Goal: Task Accomplishment & Management: Use online tool/utility

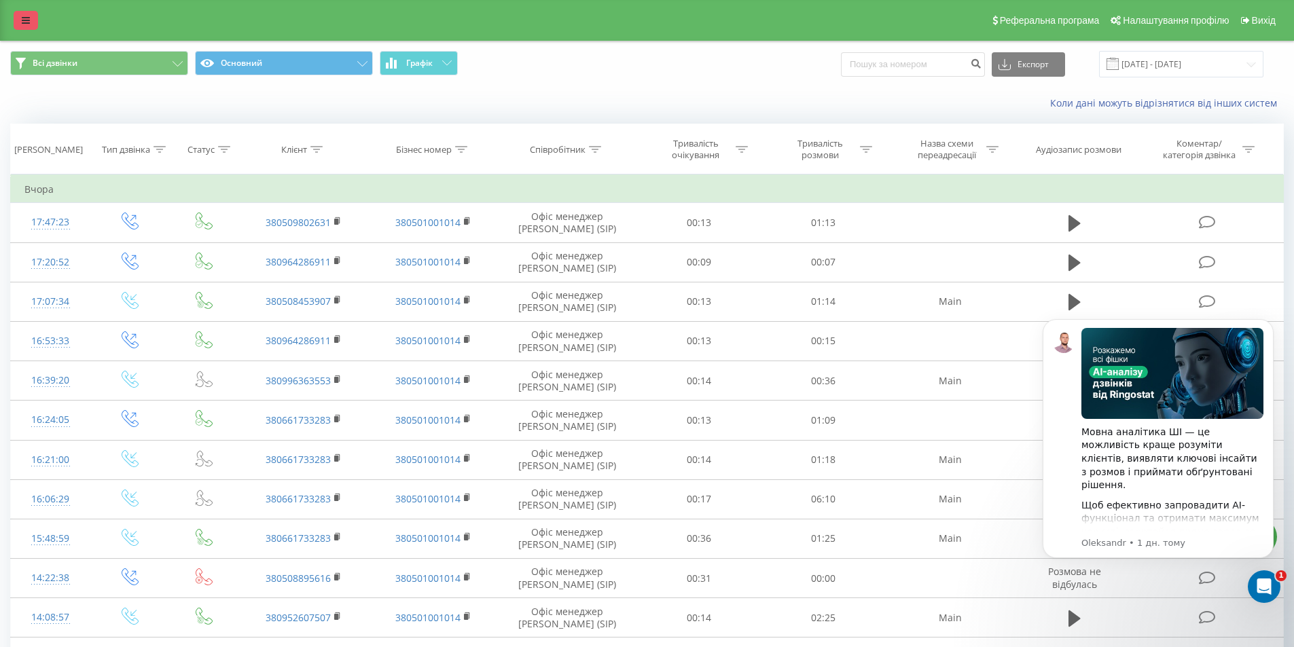
click at [31, 20] on link at bounding box center [26, 20] width 24 height 19
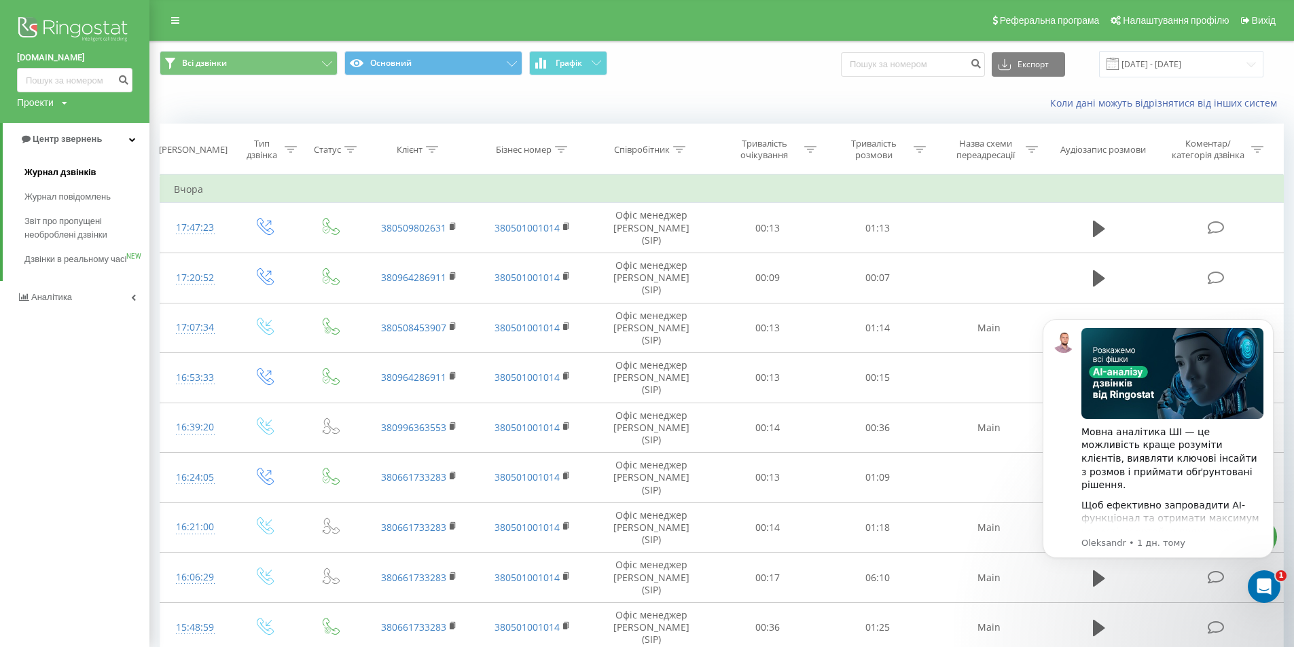
click at [79, 174] on span "Журнал дзвінків" at bounding box center [60, 173] width 72 height 14
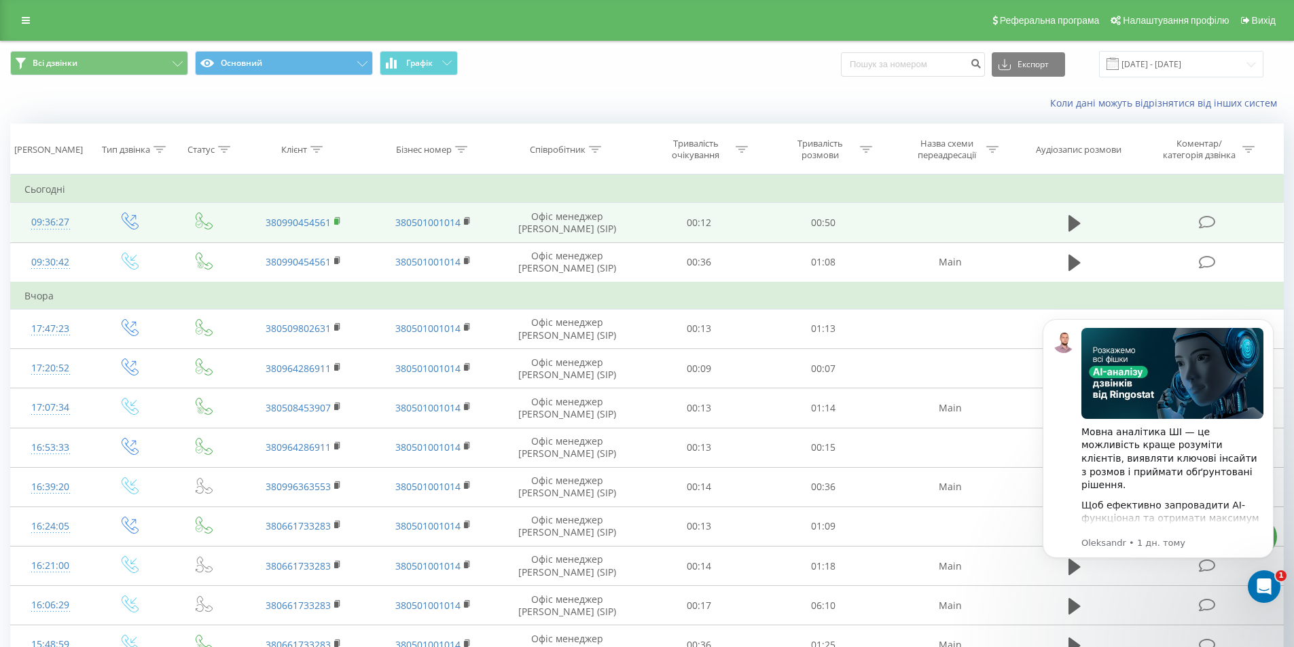
click at [340, 219] on icon at bounding box center [337, 222] width 7 height 10
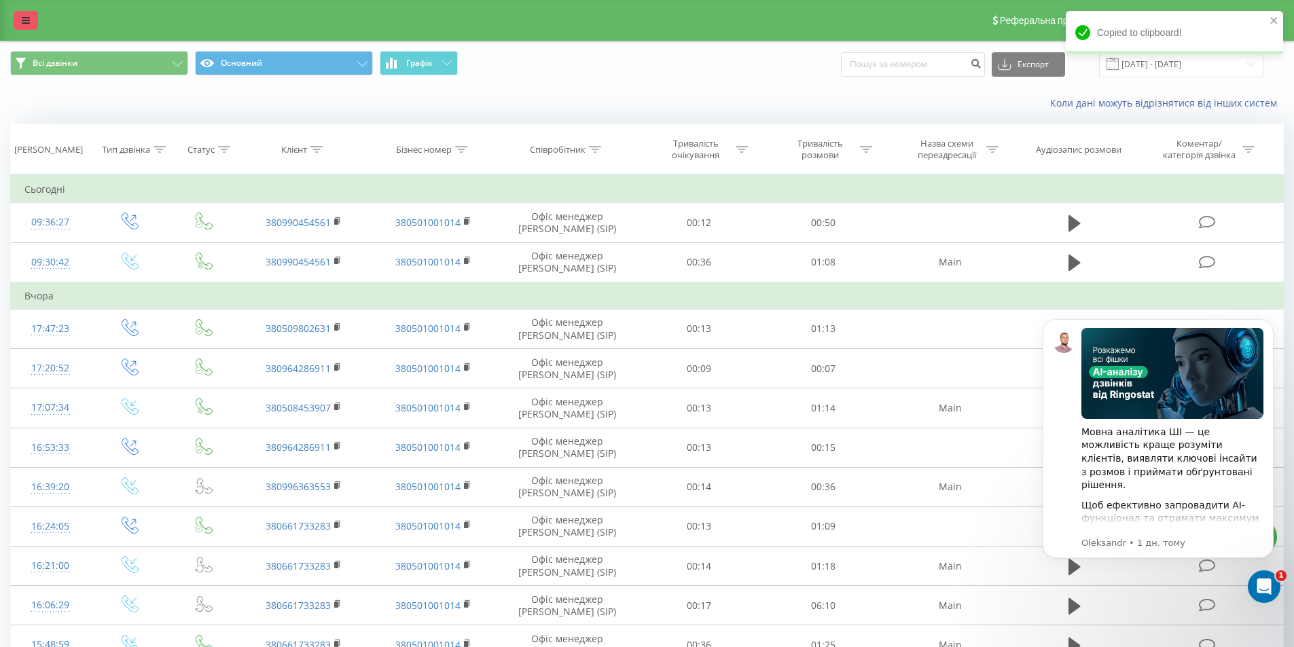
click at [32, 19] on link at bounding box center [26, 20] width 24 height 19
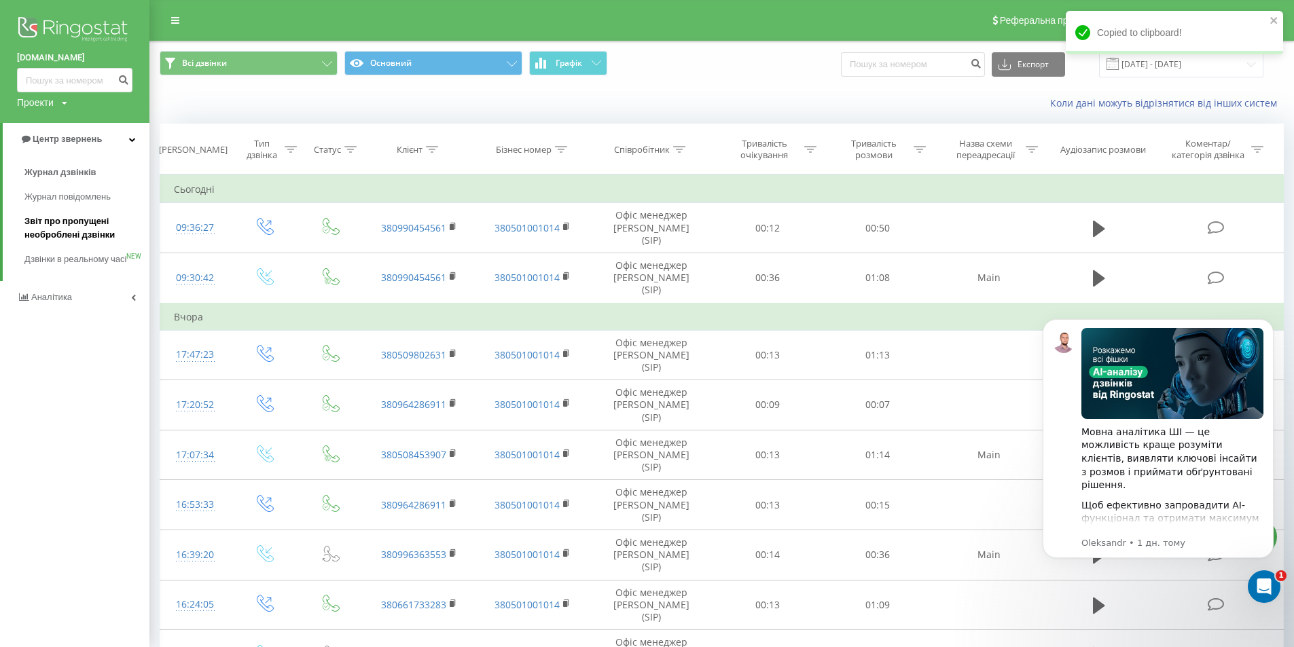
click at [52, 231] on span "Звіт про пропущені необроблені дзвінки" at bounding box center [83, 228] width 118 height 27
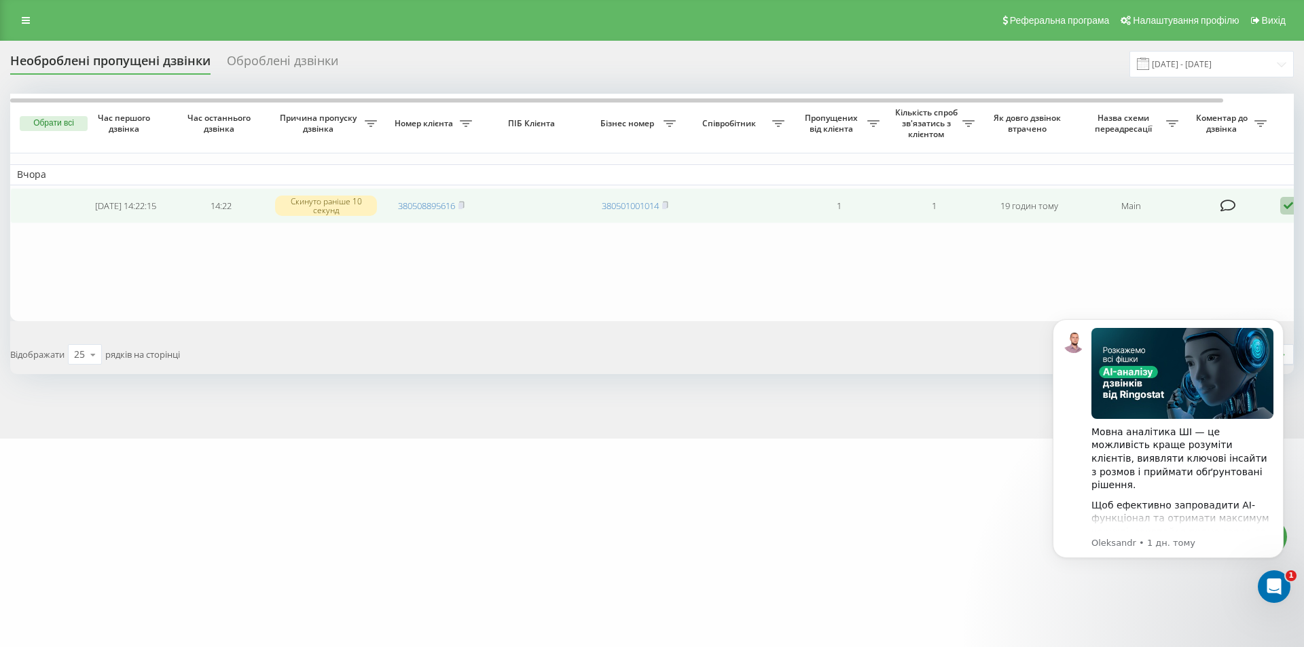
click at [1293, 211] on icon at bounding box center [1289, 206] width 16 height 18
click at [1236, 236] on div "Не вдалося зв'язатися" at bounding box center [1231, 227] width 254 height 24
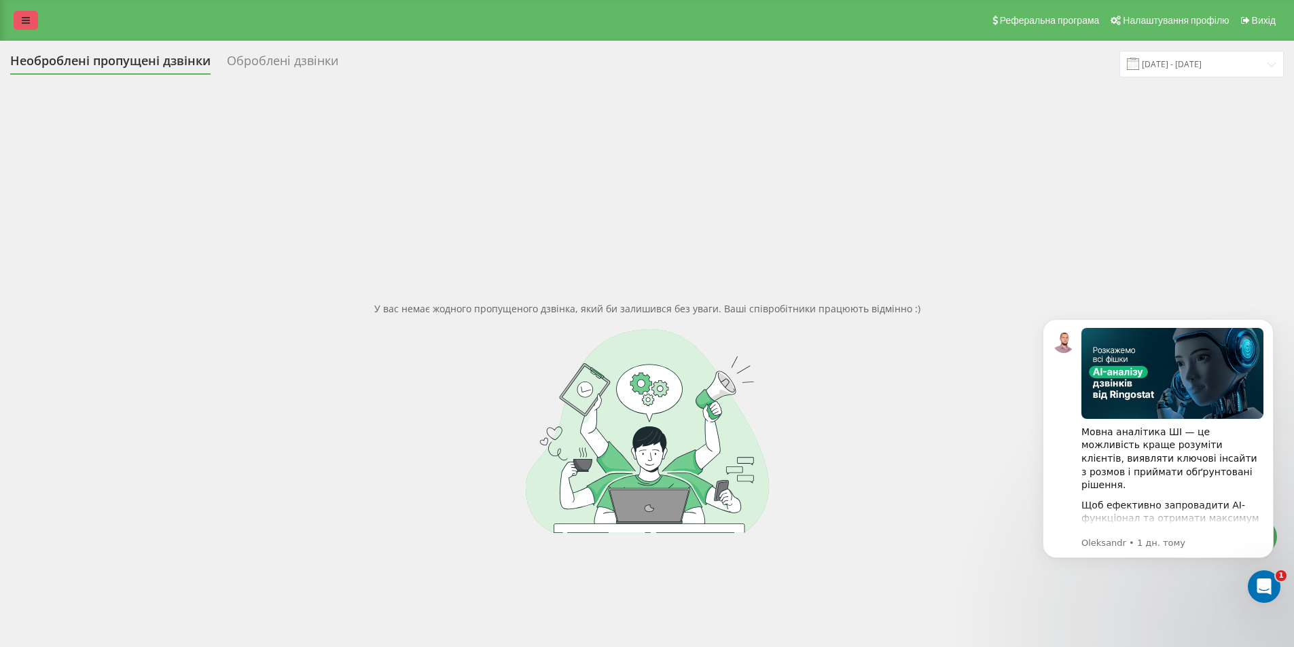
click at [20, 26] on link at bounding box center [26, 20] width 24 height 19
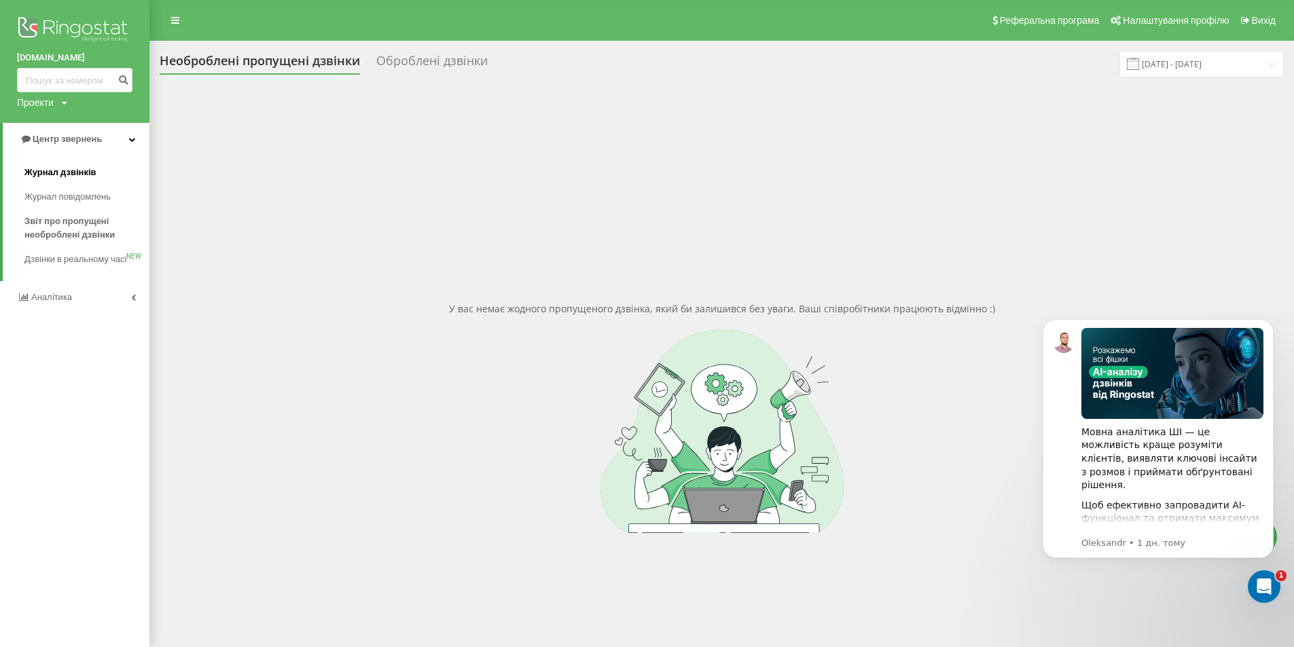
click at [41, 166] on link "Журнал дзвінків" at bounding box center [86, 172] width 125 height 24
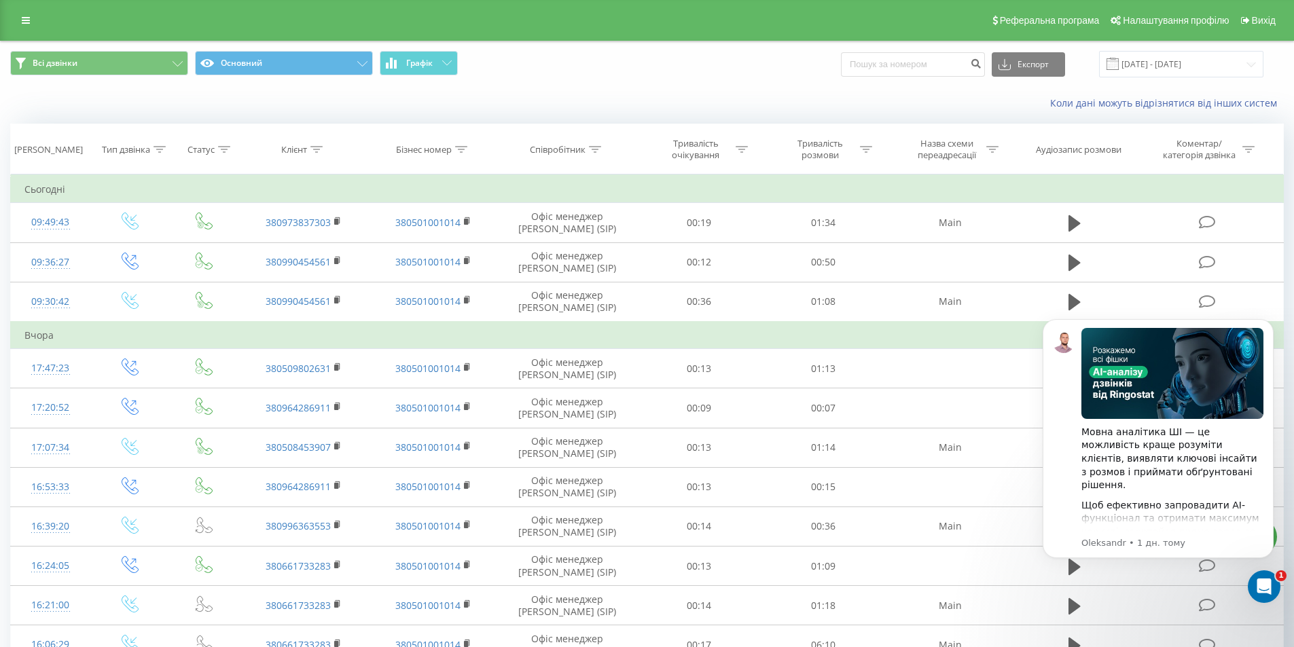
click at [13, 31] on div "Реферальна програма Налаштування профілю Вихід" at bounding box center [647, 20] width 1294 height 41
click at [17, 28] on link at bounding box center [26, 20] width 24 height 19
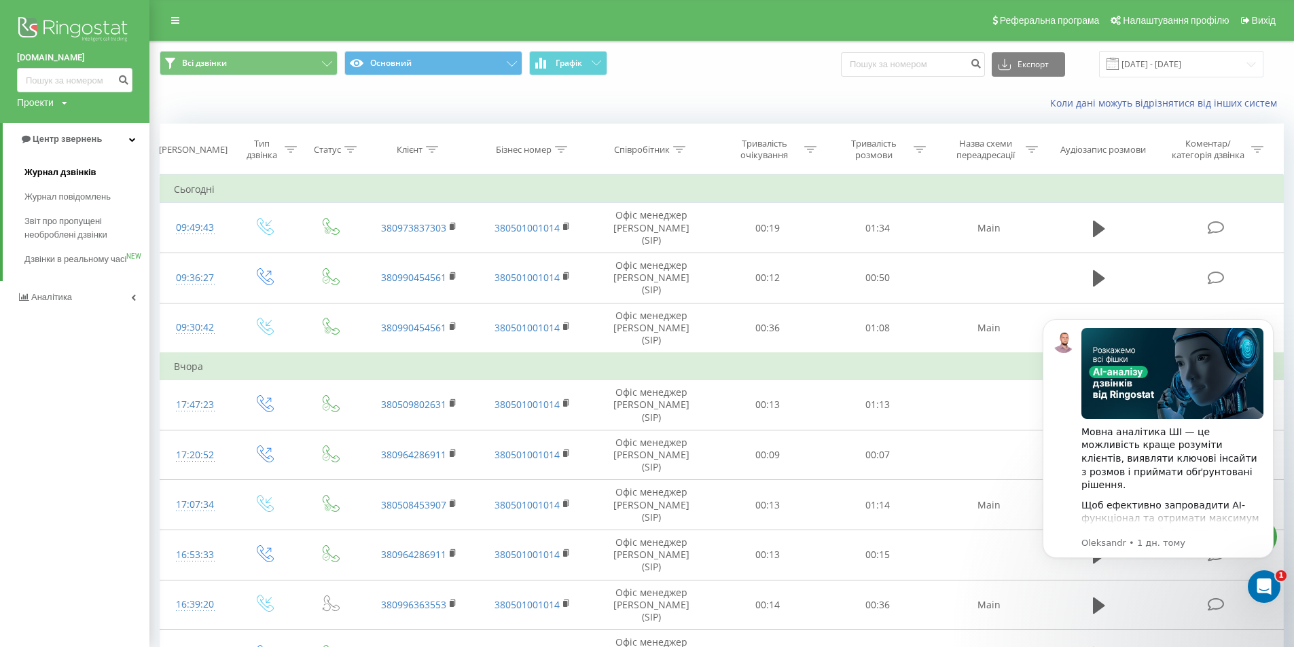
click at [83, 164] on link "Журнал дзвінків" at bounding box center [86, 172] width 125 height 24
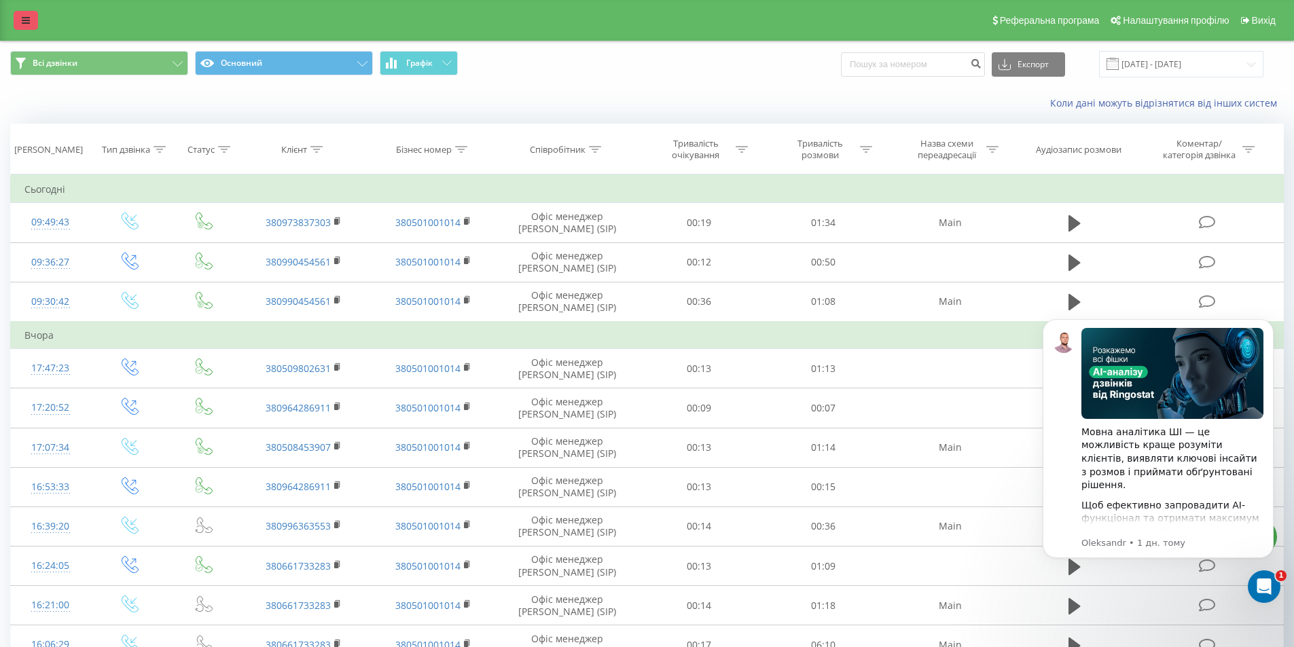
click at [19, 20] on link at bounding box center [26, 20] width 24 height 19
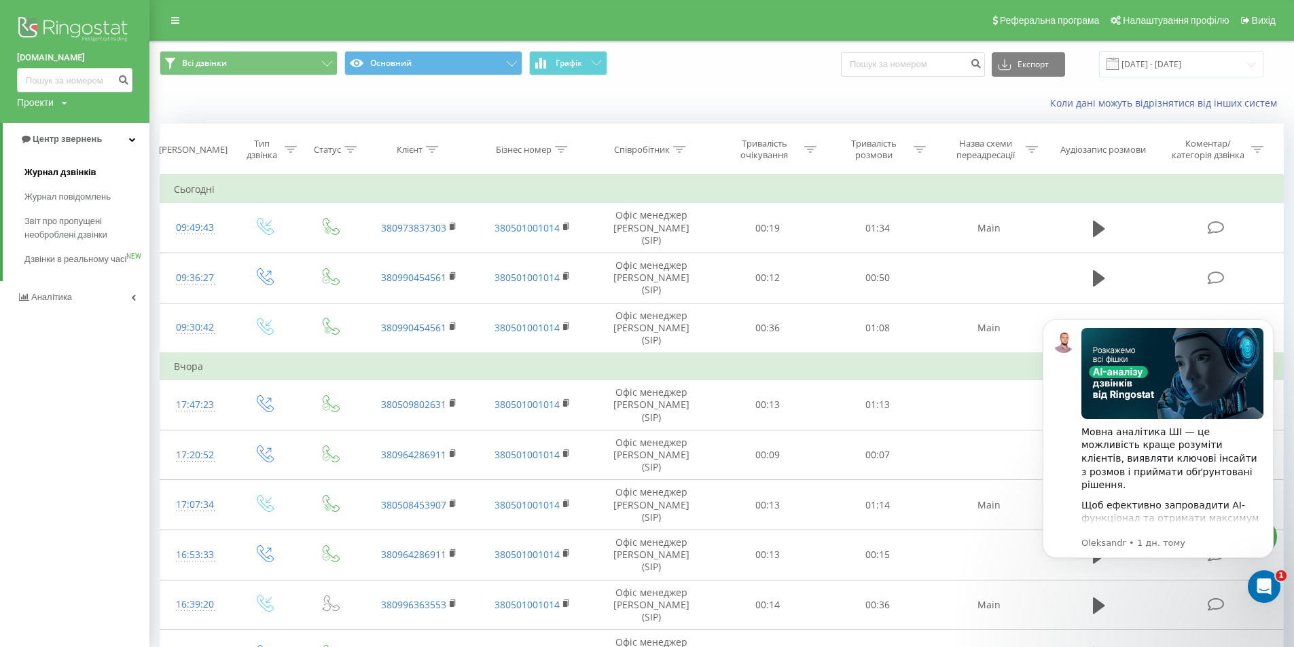
click at [39, 181] on link "Журнал дзвінків" at bounding box center [86, 172] width 125 height 24
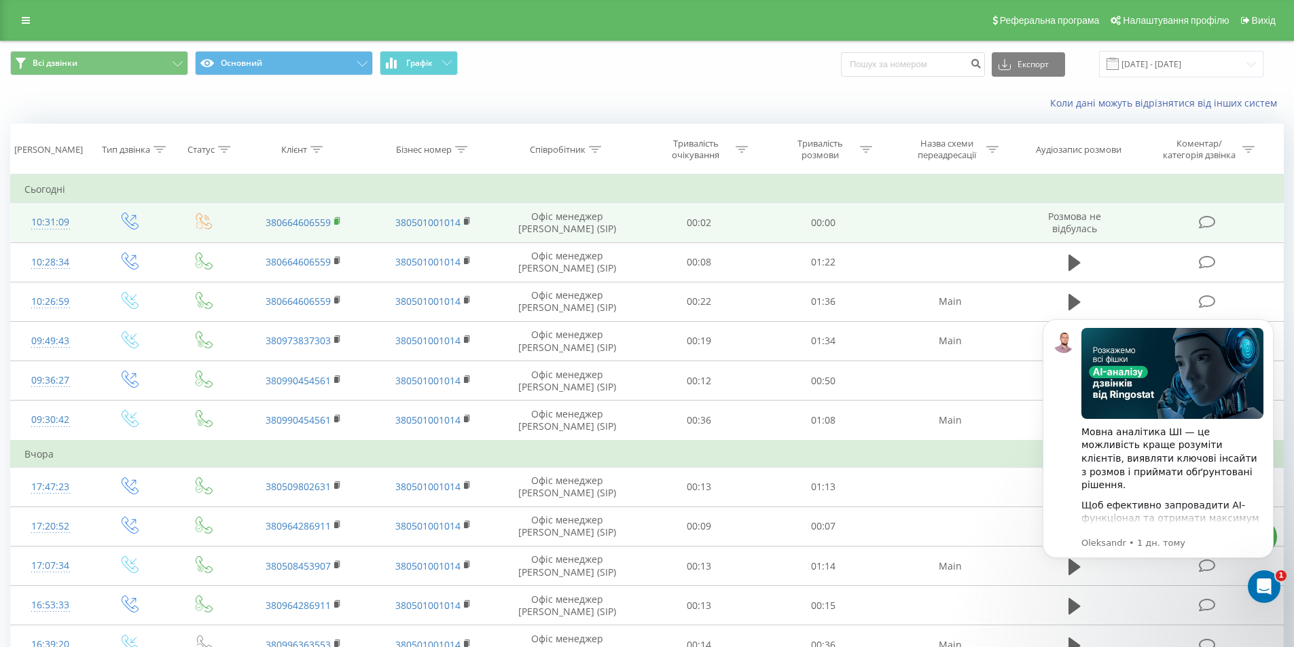
click at [334, 219] on icon at bounding box center [337, 222] width 7 height 10
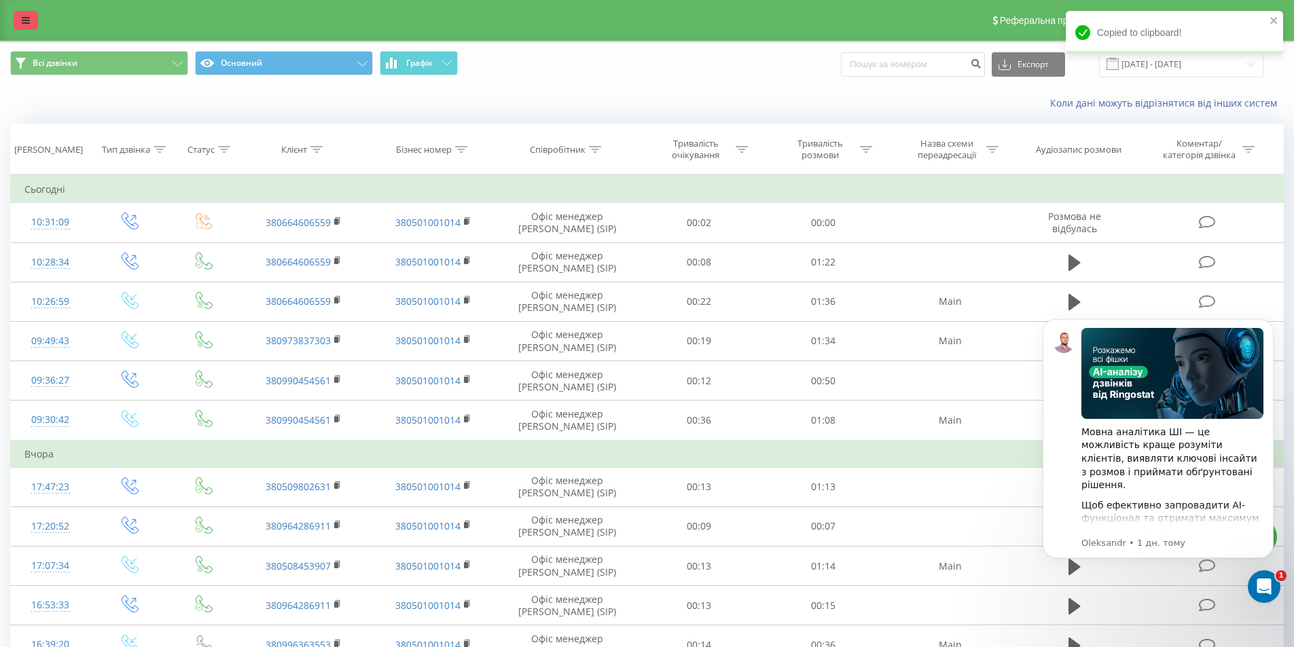
click at [28, 19] on icon at bounding box center [26, 21] width 8 height 10
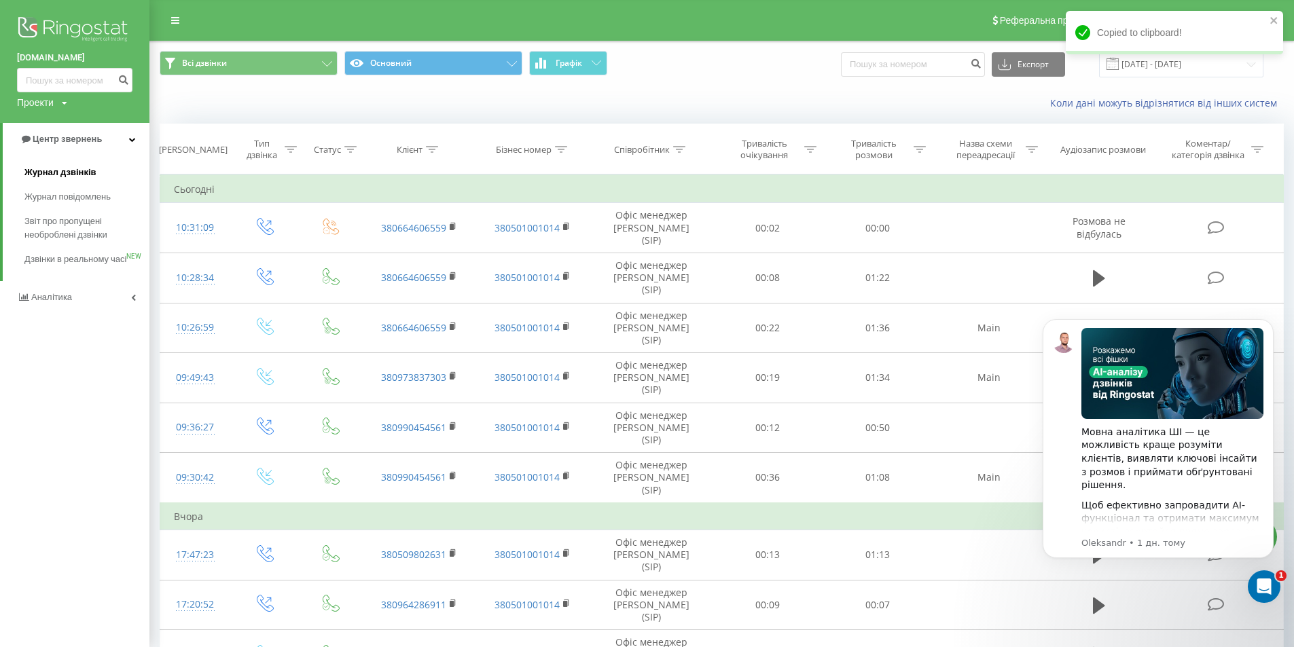
click at [54, 164] on link "Журнал дзвінків" at bounding box center [86, 172] width 125 height 24
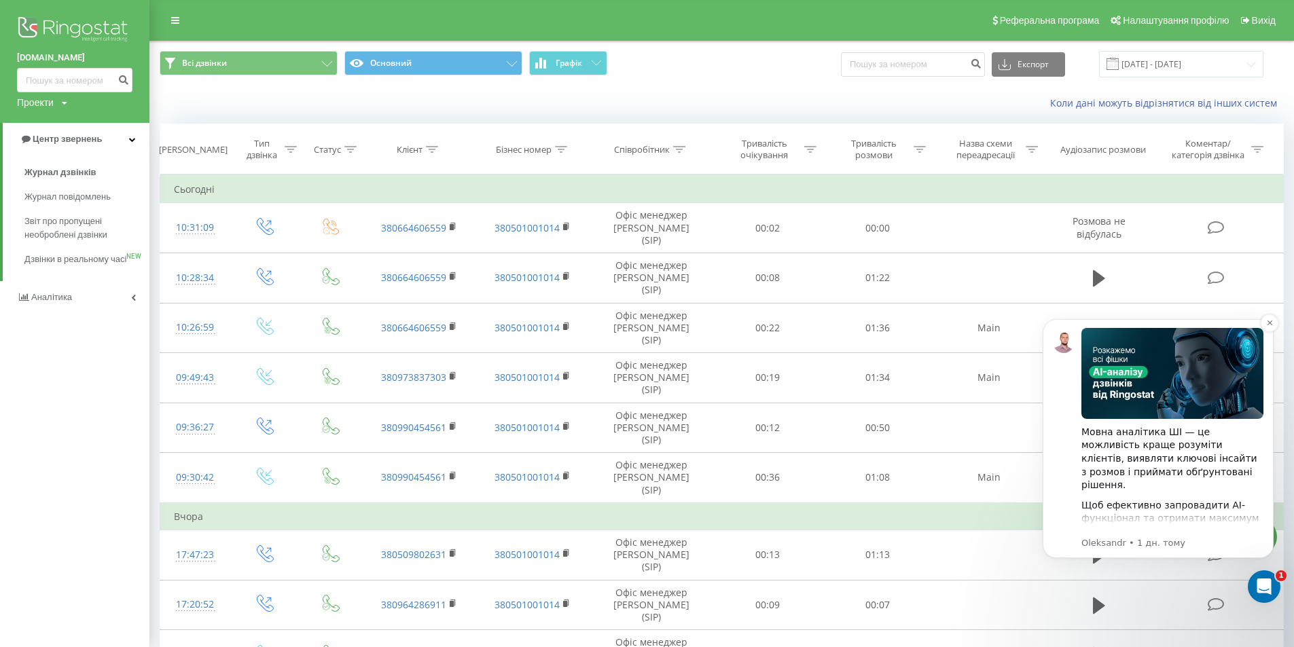
click at [1173, 514] on div "Щоб ефективно запровадити AI-функціонал та отримати максимум користі, звертайся…" at bounding box center [1173, 525] width 182 height 53
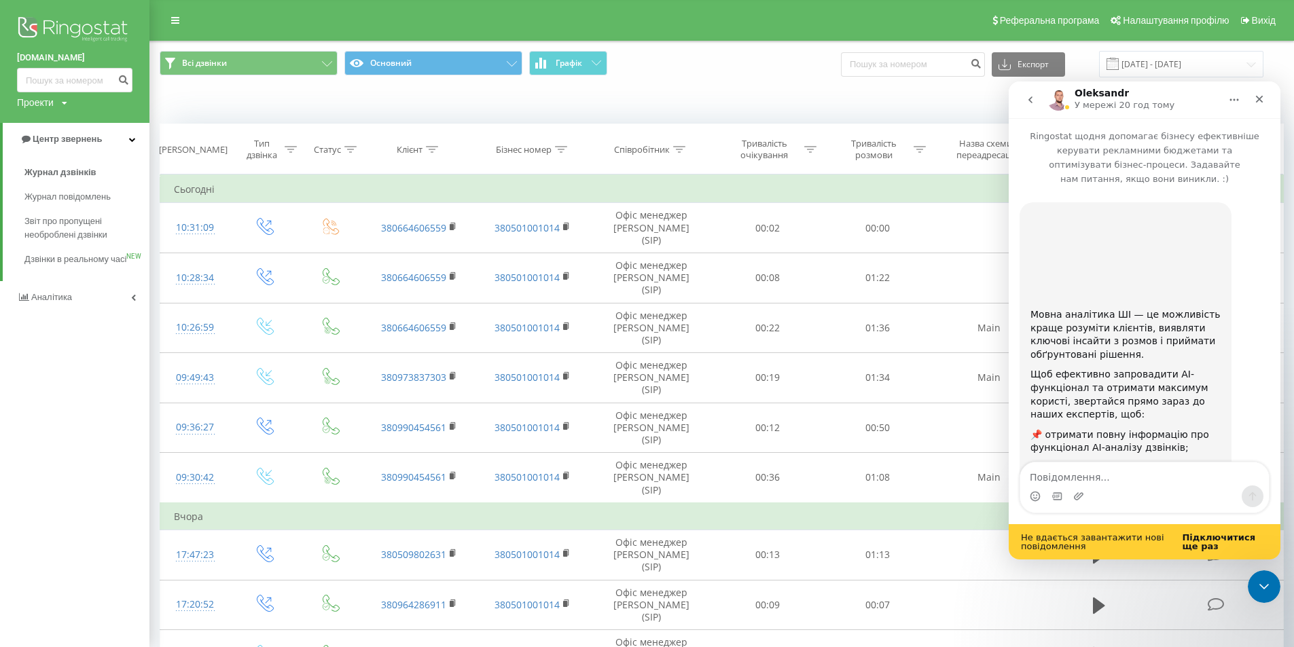
click at [1150, 462] on div "Месенджер Intercom" at bounding box center [1145, 488] width 250 height 52
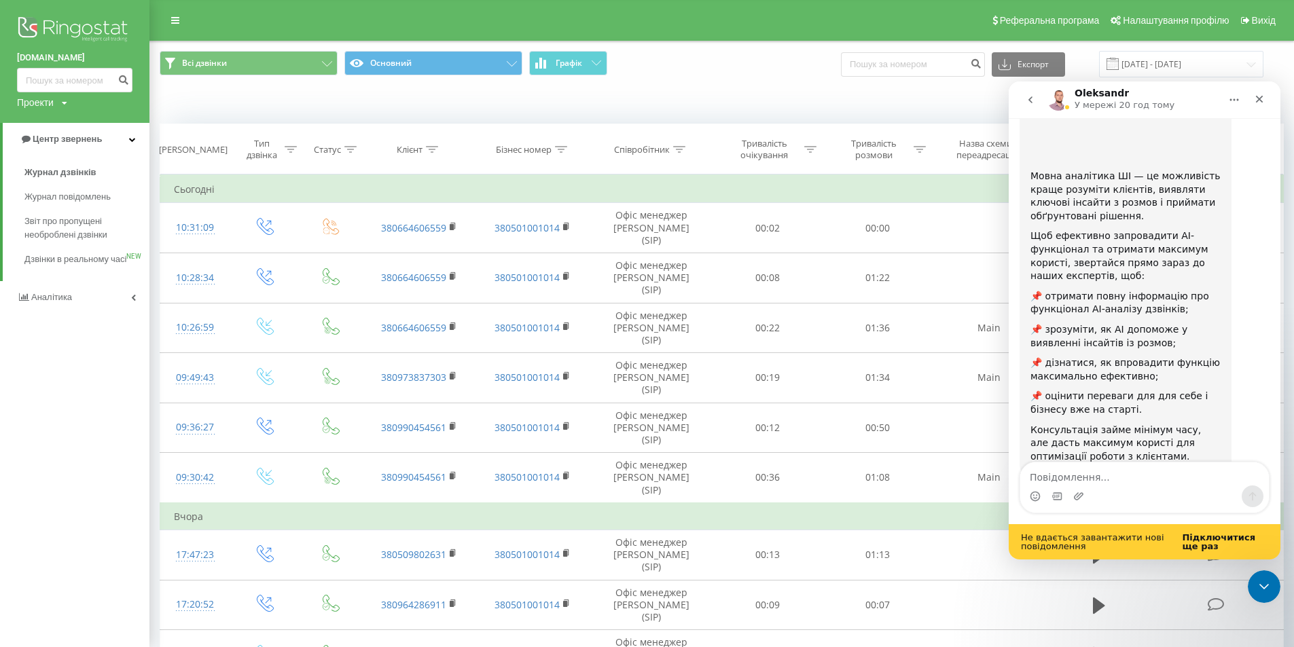
scroll to position [168, 0]
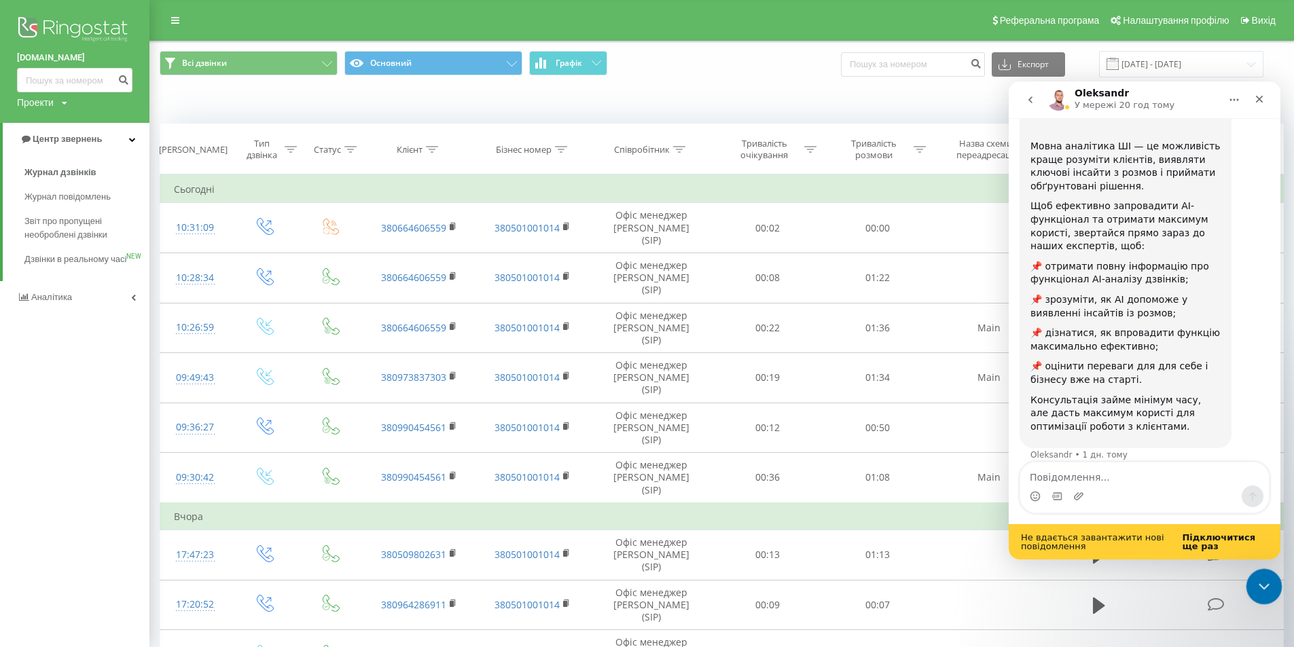
click at [1258, 592] on icon "Закрити програму для спілкування Intercom" at bounding box center [1262, 585] width 16 height 16
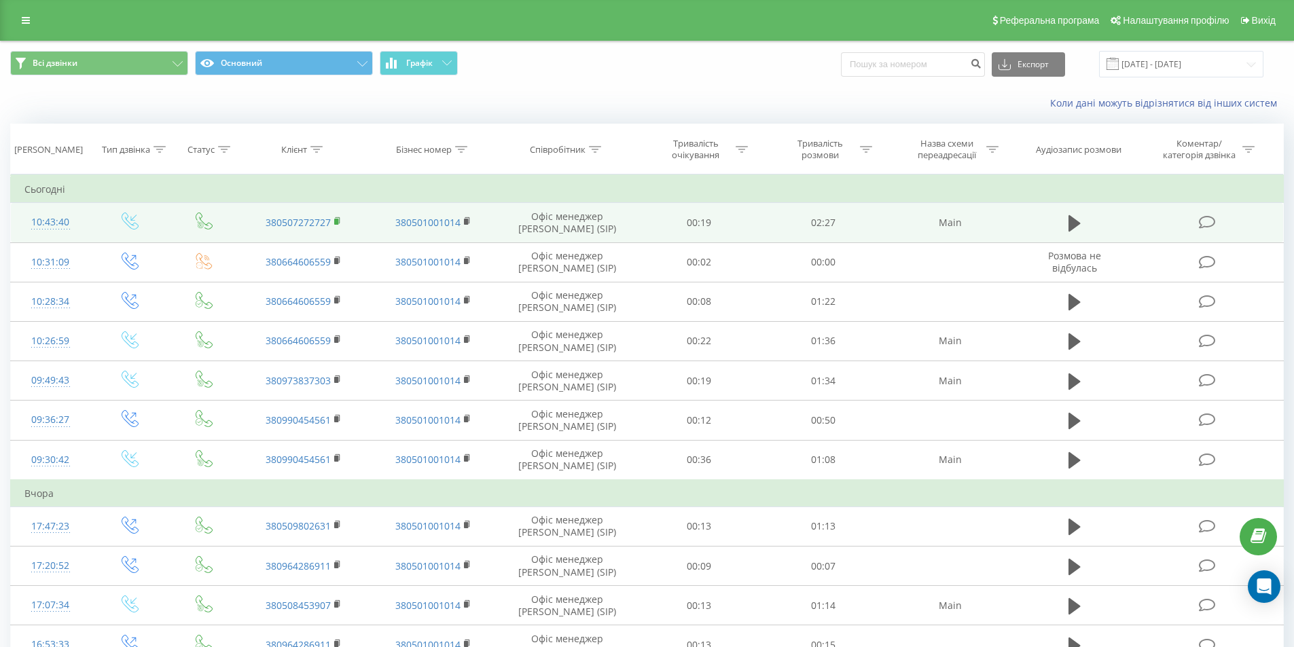
click at [336, 221] on rect at bounding box center [336, 222] width 4 height 6
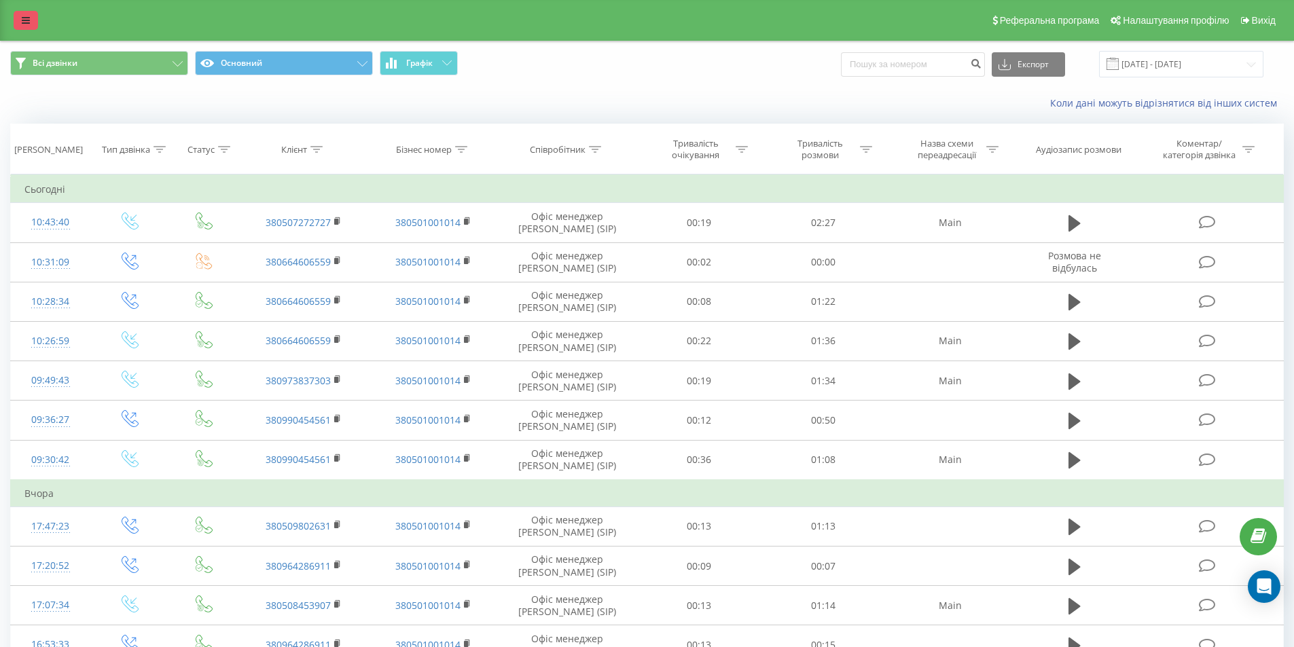
click at [31, 14] on link at bounding box center [26, 20] width 24 height 19
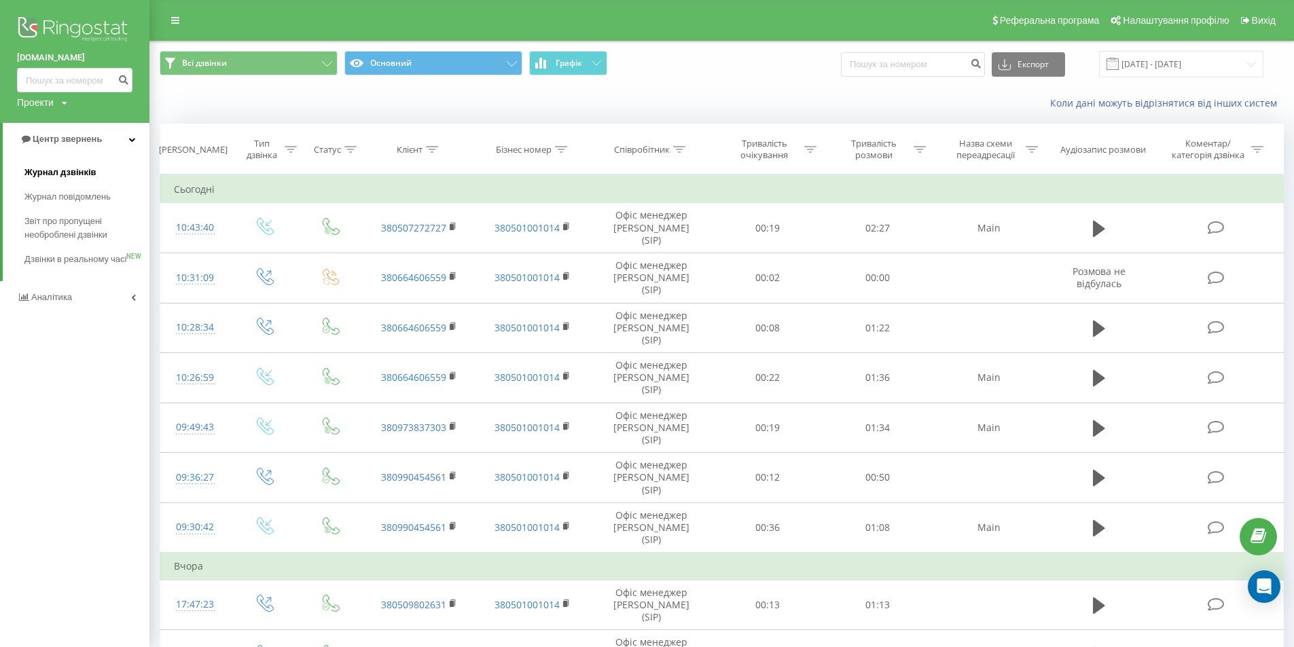
click at [86, 177] on span "Журнал дзвінків" at bounding box center [60, 173] width 72 height 14
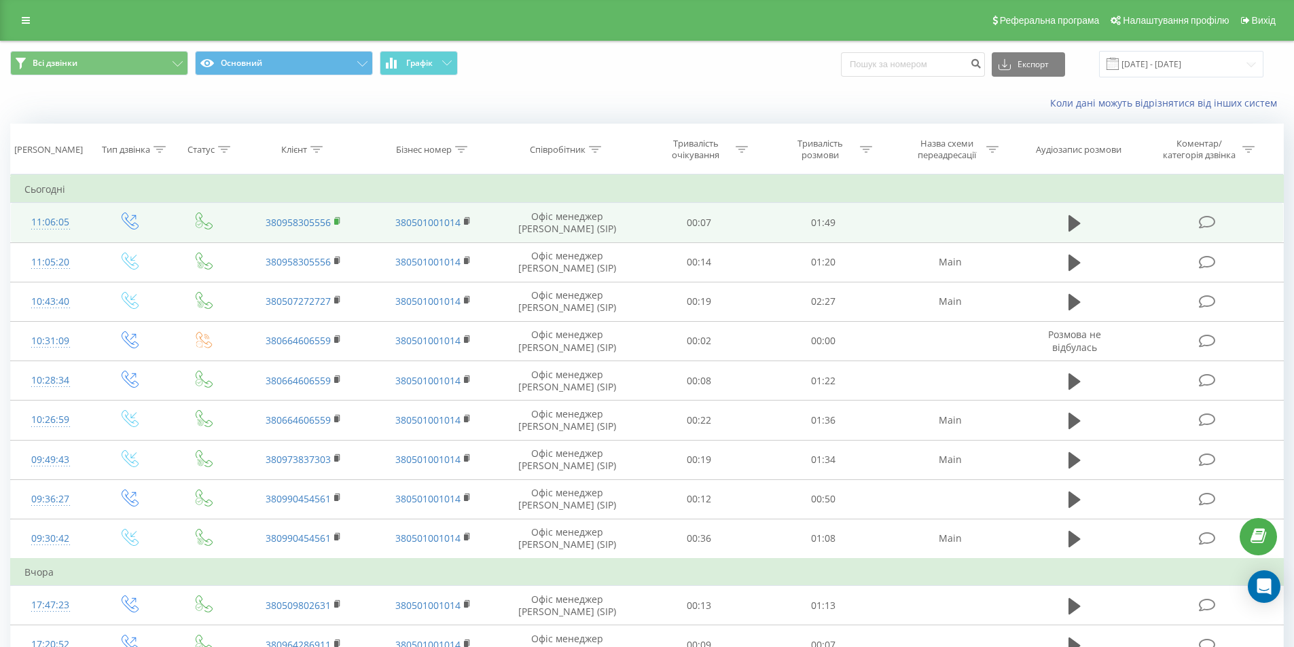
click at [336, 222] on rect at bounding box center [336, 222] width 4 height 6
